Goal: Navigation & Orientation: Find specific page/section

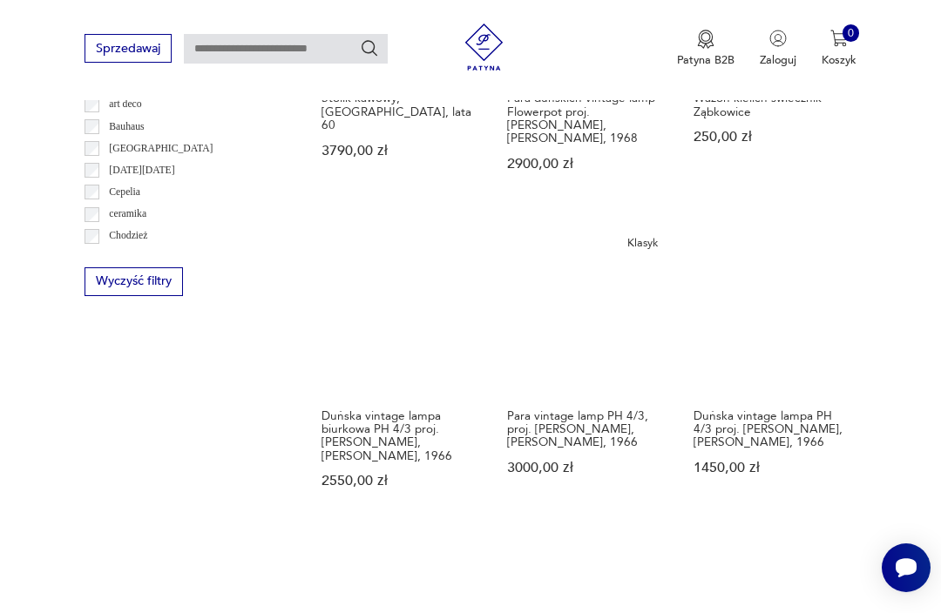
scroll to position [921, 0]
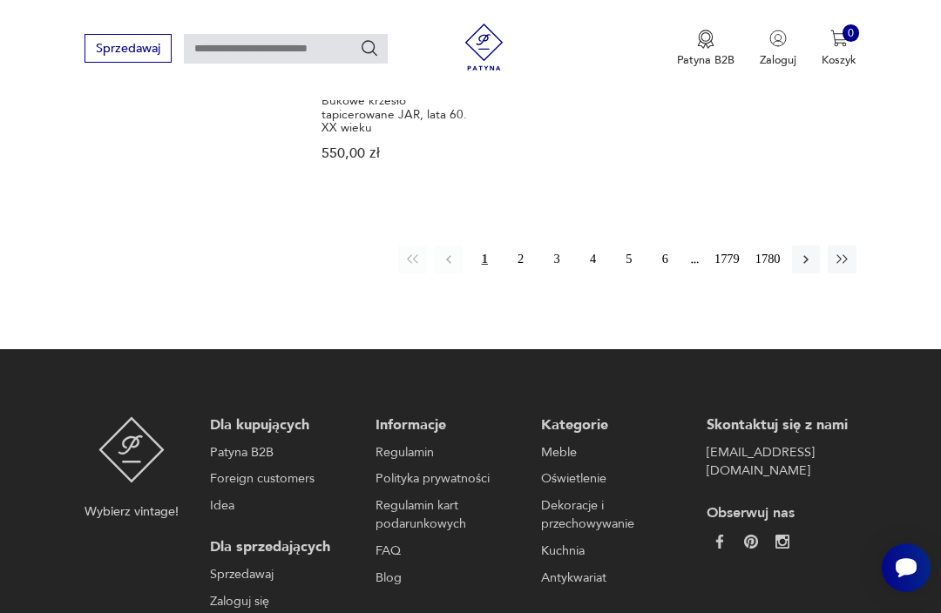
click at [523, 274] on button "2" at bounding box center [521, 260] width 28 height 28
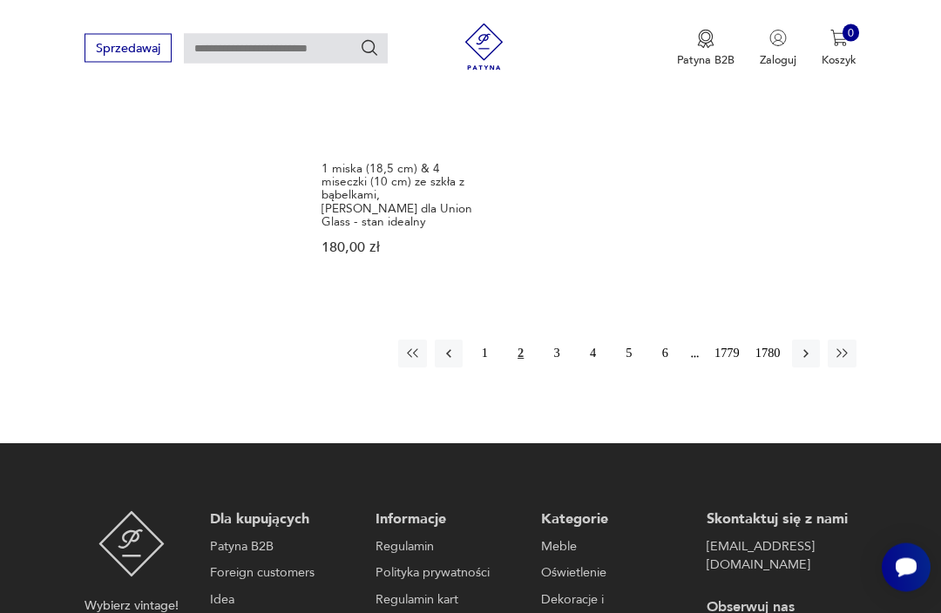
scroll to position [2151, 0]
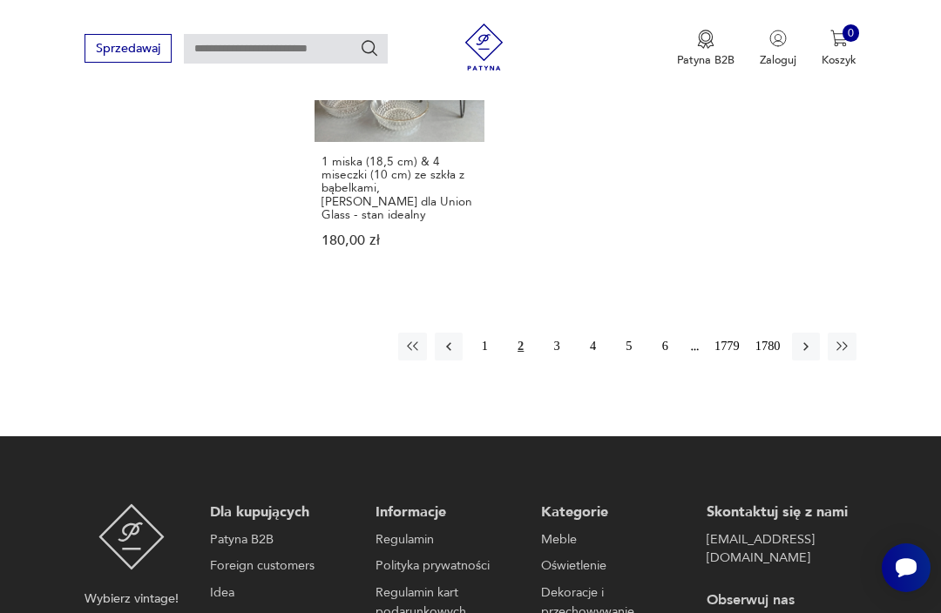
click at [555, 346] on button "3" at bounding box center [557, 347] width 28 height 28
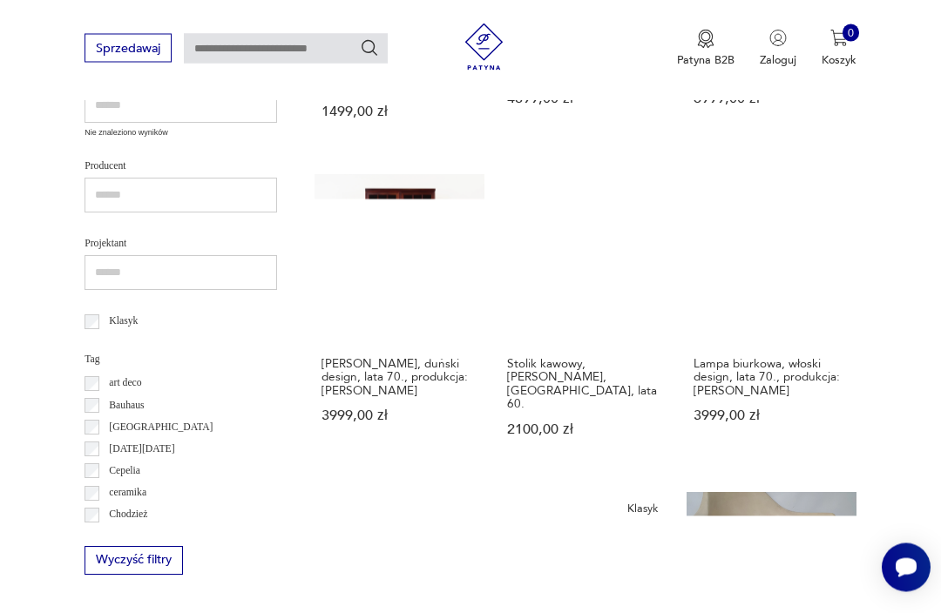
scroll to position [189, 0]
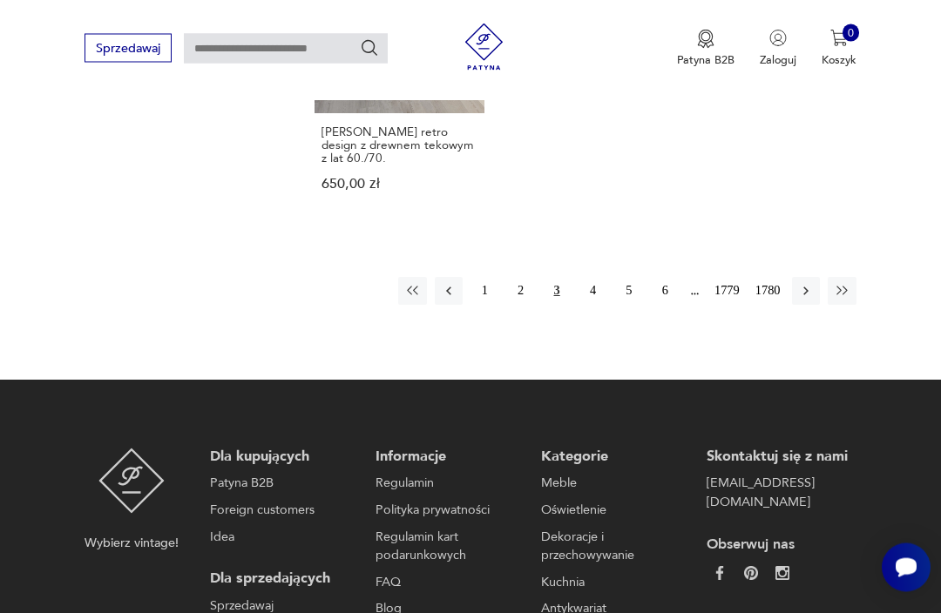
click at [589, 288] on button "4" at bounding box center [592, 292] width 28 height 28
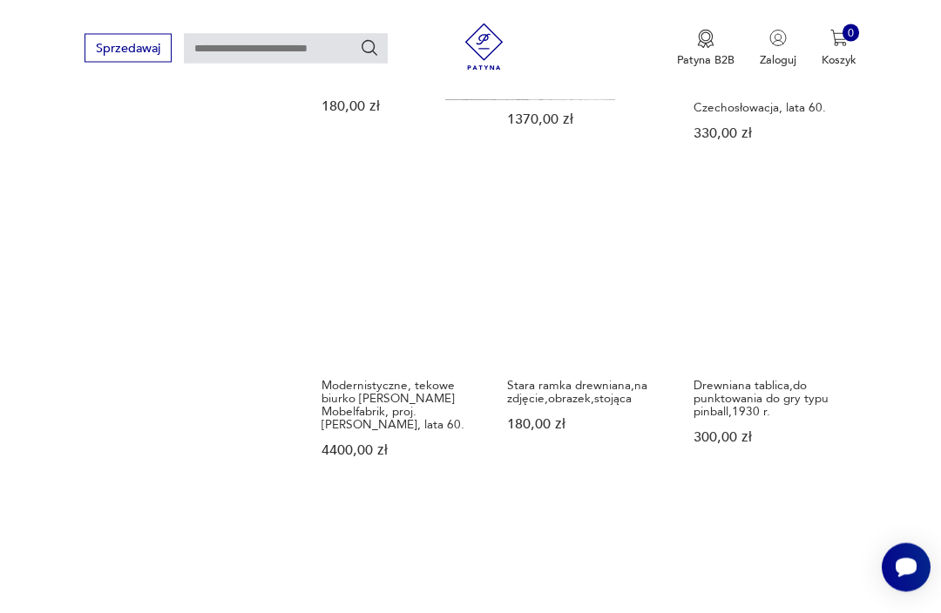
scroll to position [1239, 0]
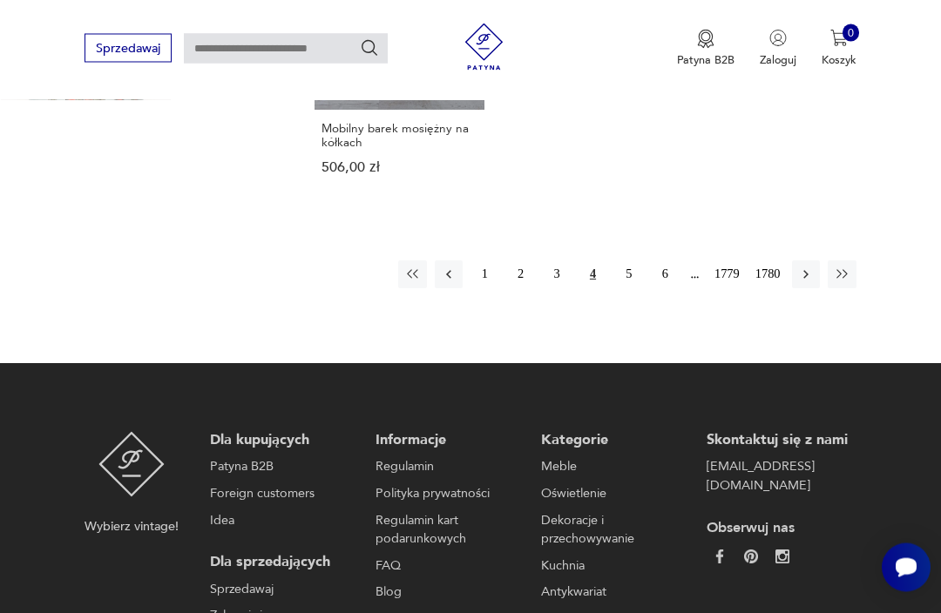
click at [627, 289] on button "5" at bounding box center [629, 275] width 28 height 28
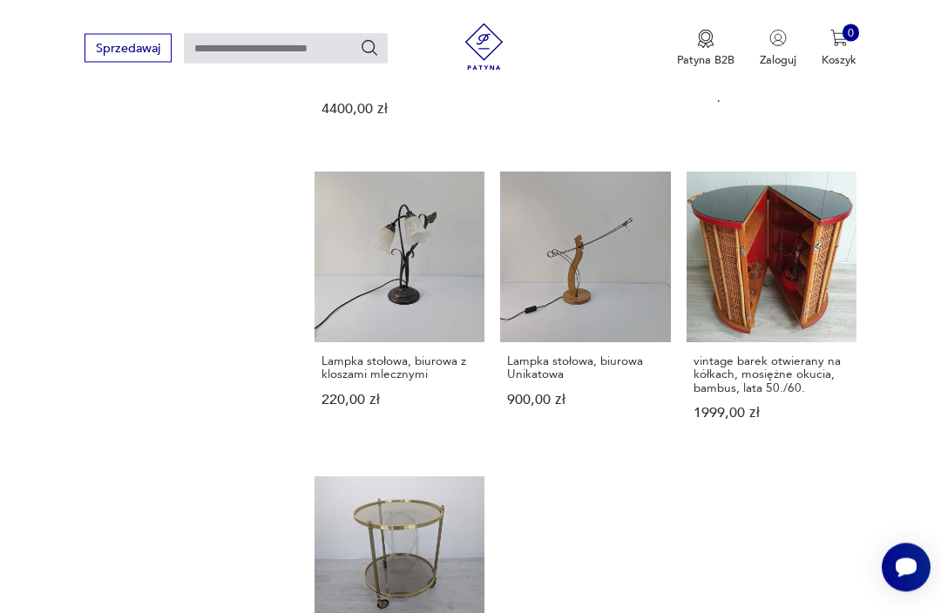
scroll to position [189, 0]
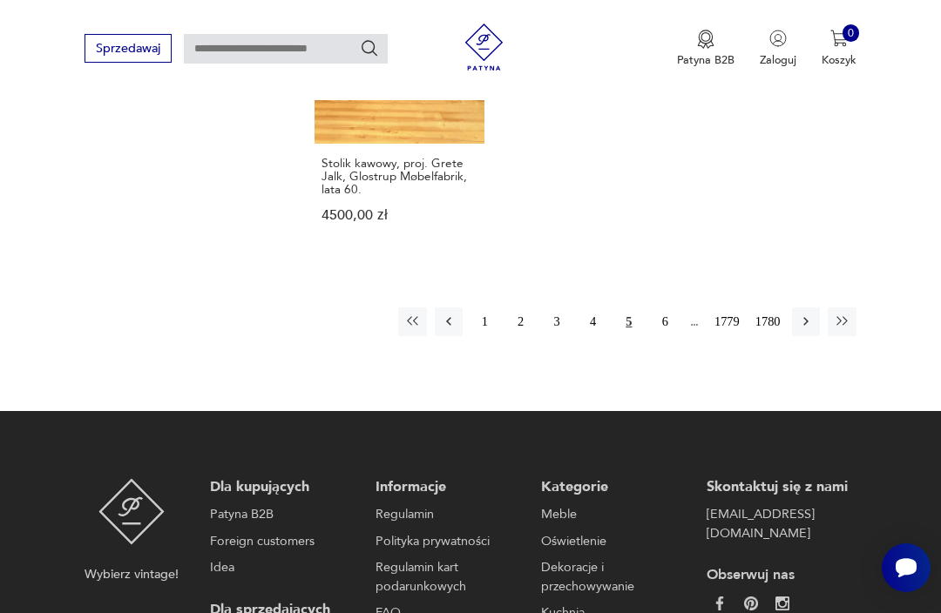
click at [654, 335] on button "6" at bounding box center [665, 321] width 28 height 28
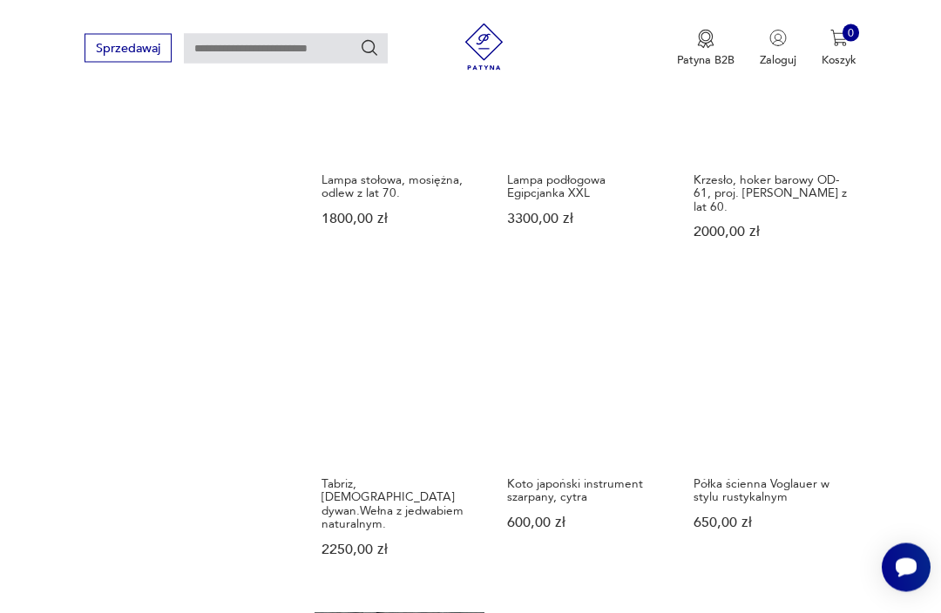
scroll to position [189, 0]
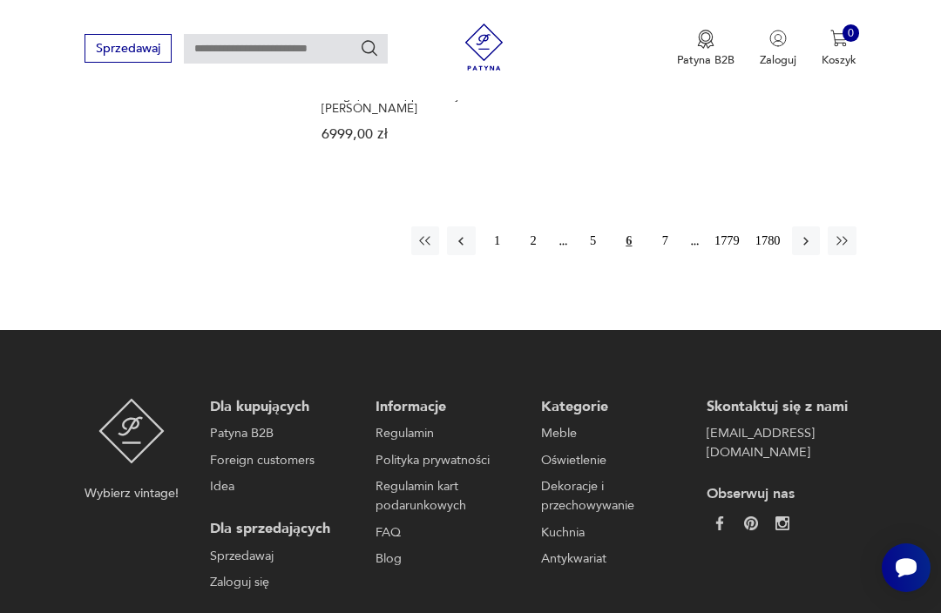
click at [661, 254] on button "7" at bounding box center [665, 240] width 28 height 28
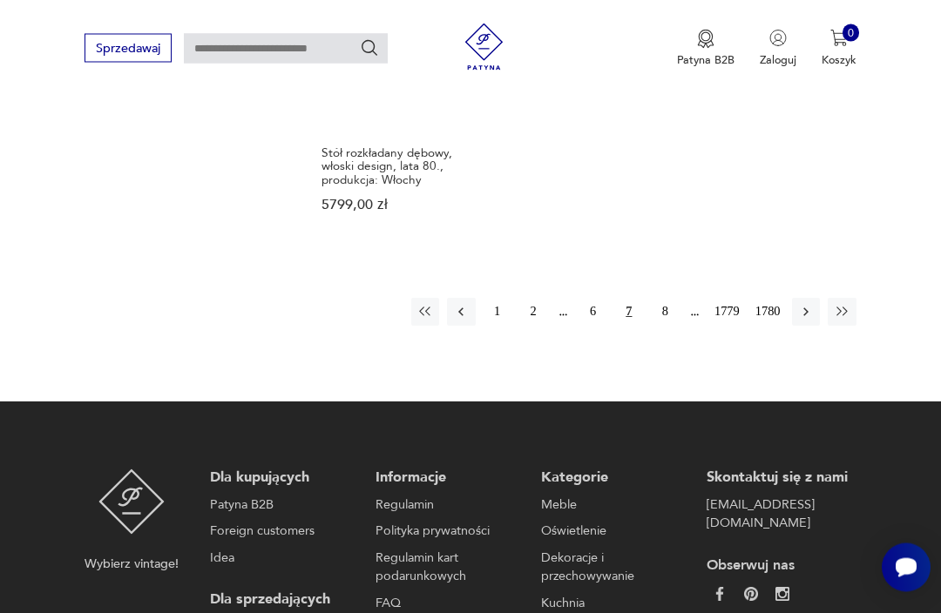
scroll to position [2083, 0]
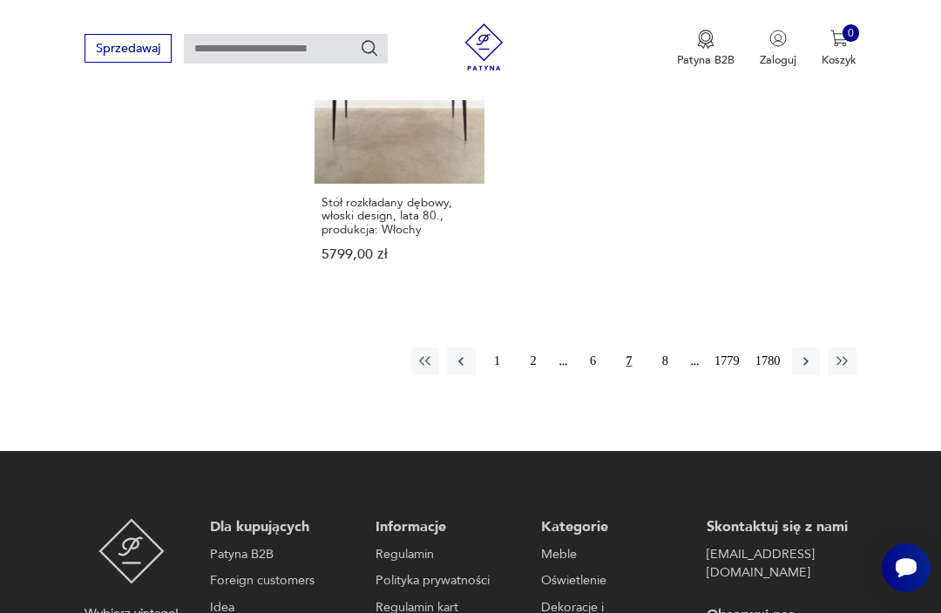
click at [659, 375] on button "8" at bounding box center [665, 362] width 28 height 28
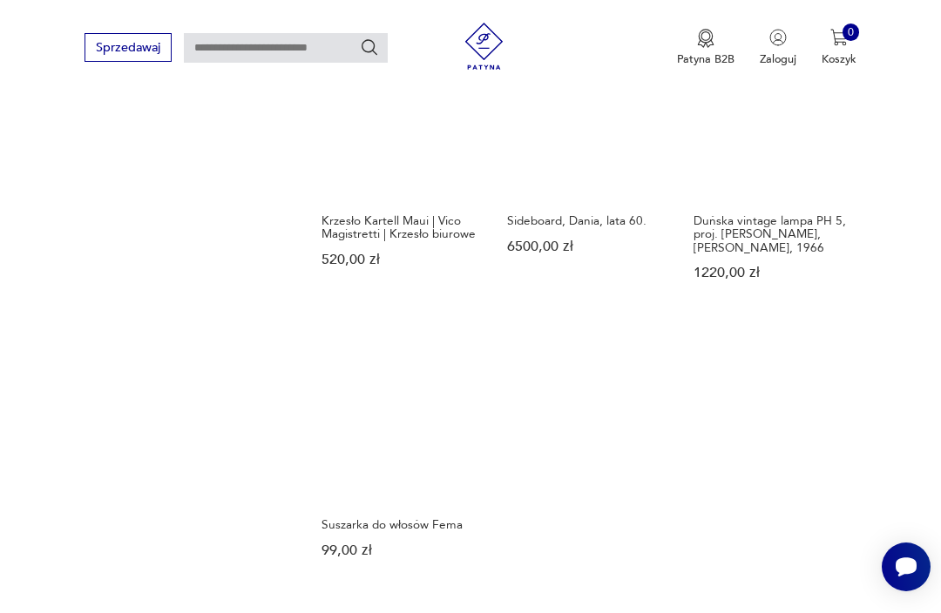
scroll to position [1659, 0]
